Goal: Information Seeking & Learning: Learn about a topic

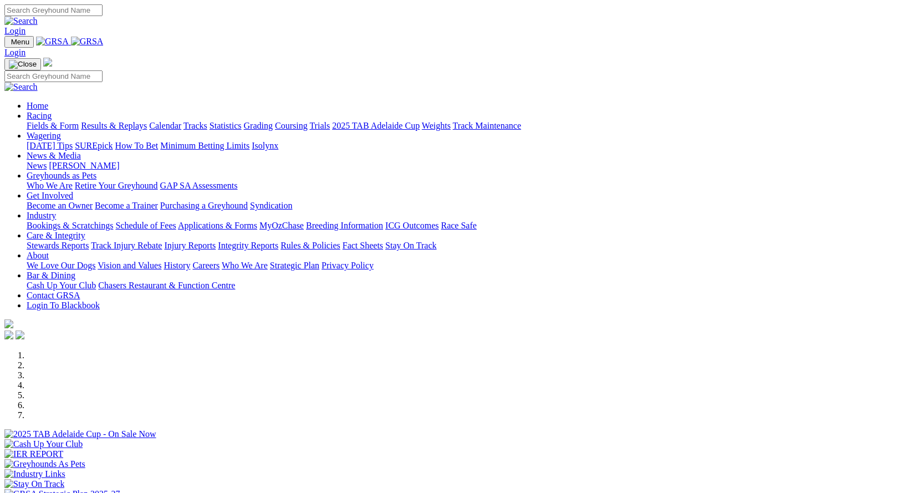
scroll to position [388, 0]
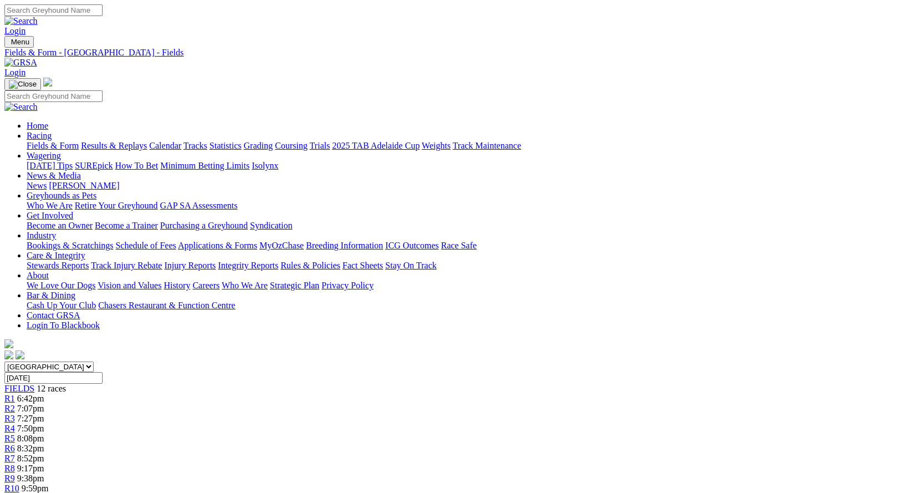
scroll to position [55, 0]
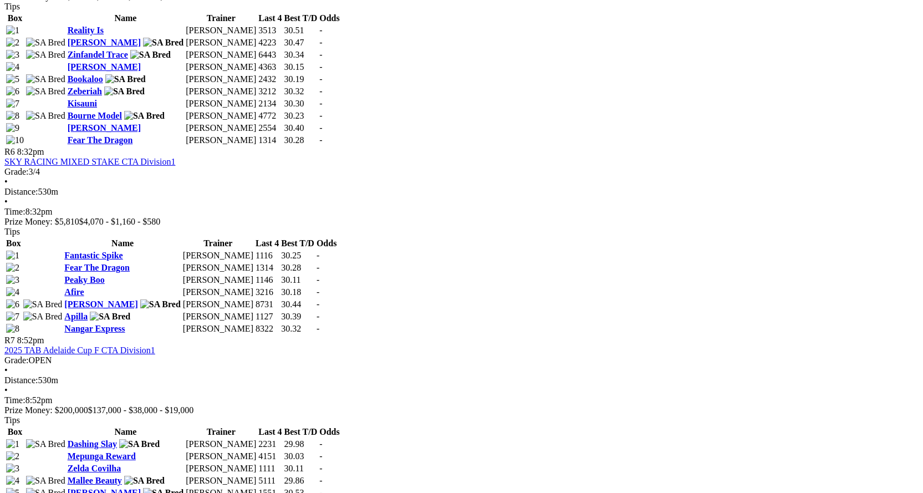
scroll to position [1386, 0]
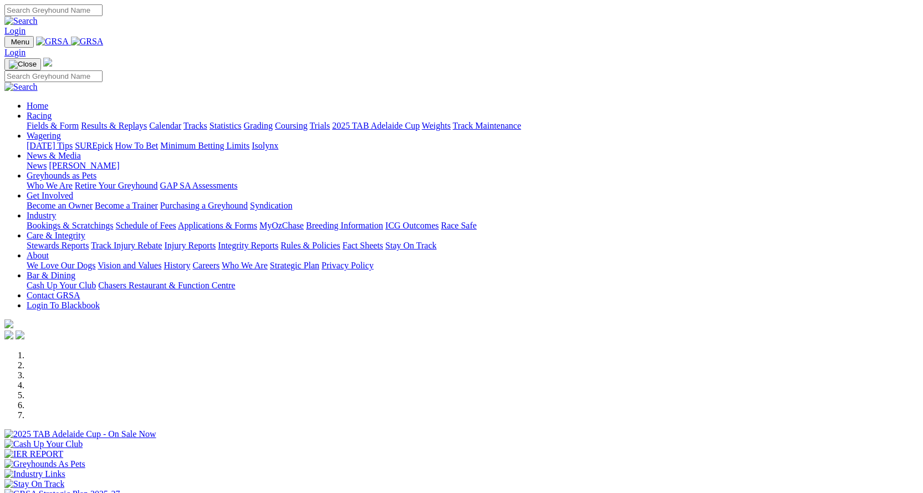
scroll to position [388, 0]
